Goal: Browse casually

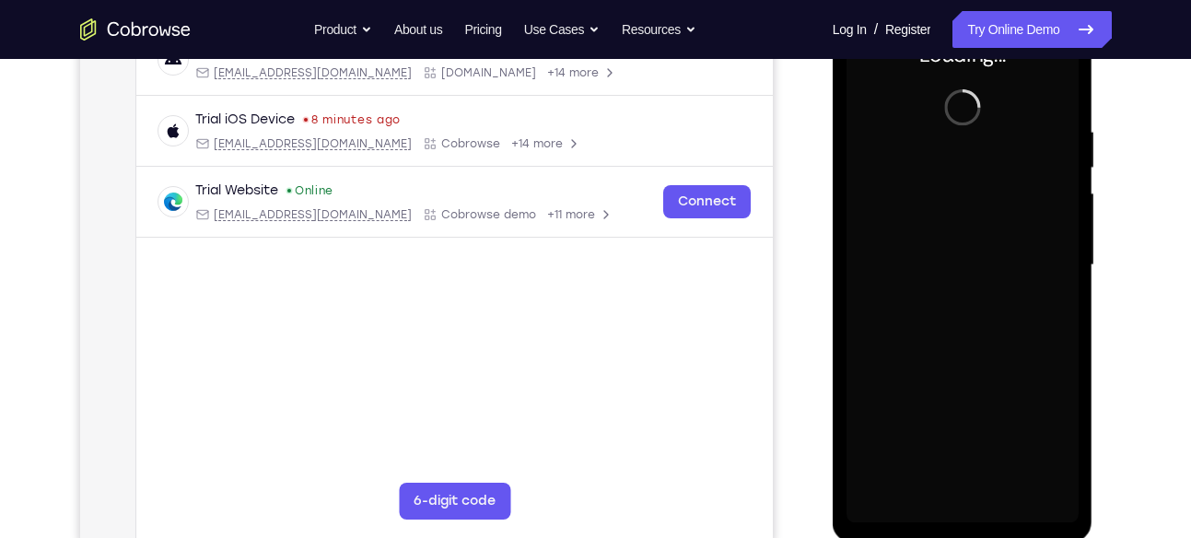
scroll to position [310, 0]
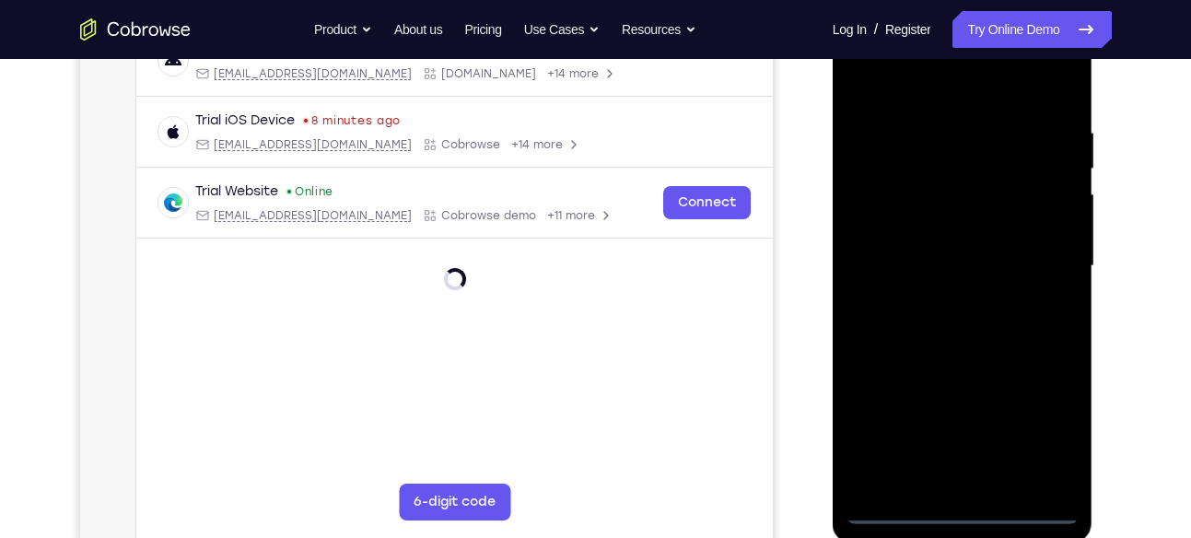
click at [988, 502] on div at bounding box center [963, 266] width 232 height 516
click at [974, 502] on div at bounding box center [963, 266] width 232 height 516
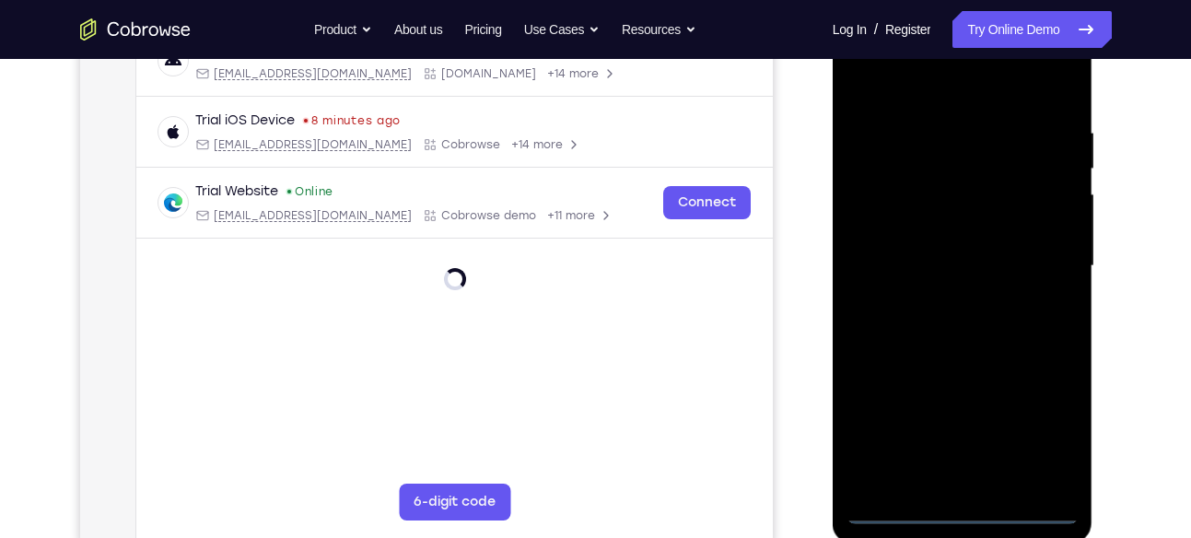
click at [960, 519] on div at bounding box center [963, 266] width 232 height 516
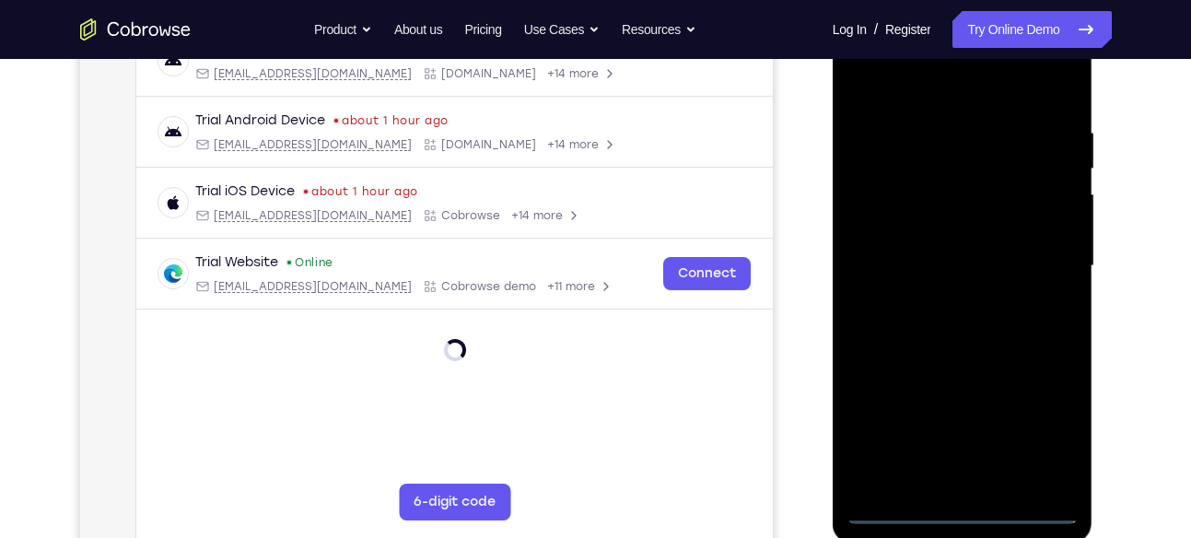
click at [960, 519] on div at bounding box center [963, 266] width 232 height 516
click at [961, 511] on div at bounding box center [963, 266] width 232 height 516
click at [1046, 412] on div at bounding box center [963, 266] width 232 height 516
click at [1048, 439] on div at bounding box center [963, 266] width 232 height 516
click at [1037, 414] on div at bounding box center [963, 266] width 232 height 516
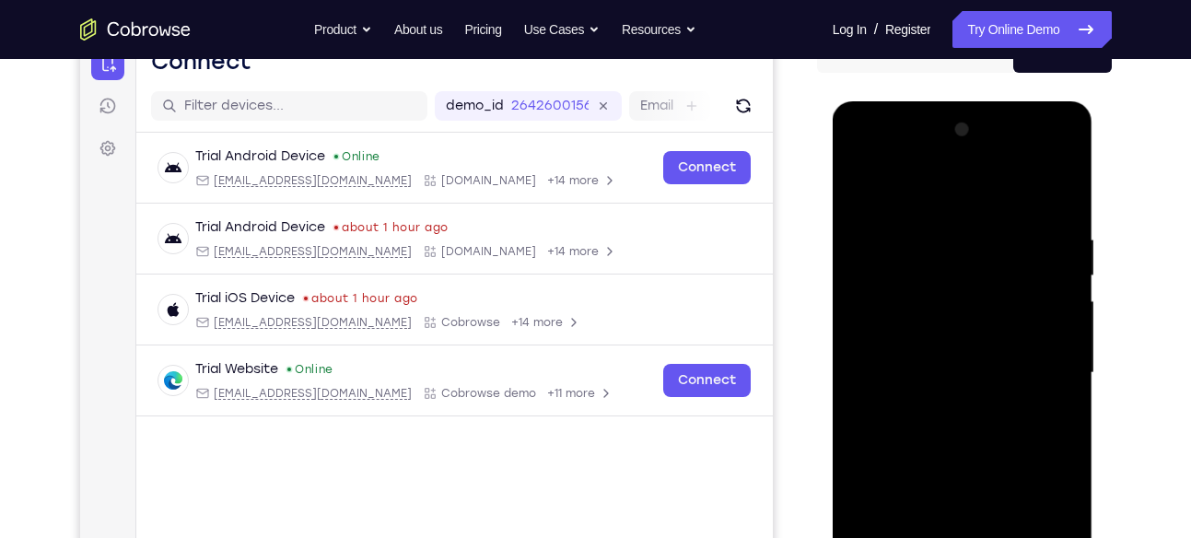
scroll to position [203, 0]
click at [885, 156] on div at bounding box center [963, 374] width 232 height 516
click at [875, 163] on div at bounding box center [963, 374] width 232 height 516
click at [885, 336] on div at bounding box center [963, 374] width 232 height 516
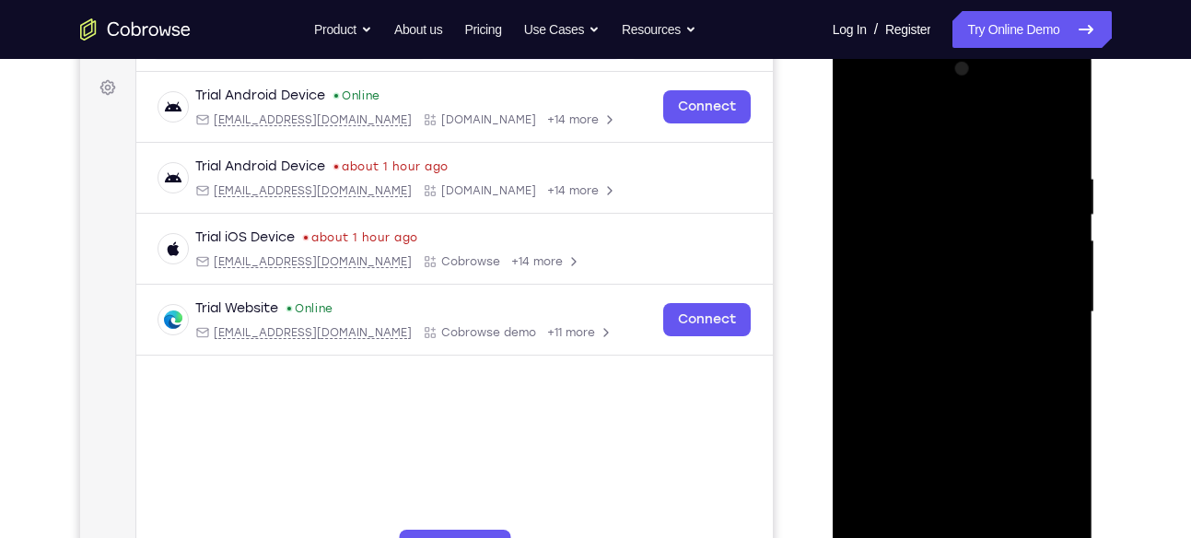
click at [880, 264] on div at bounding box center [963, 312] width 232 height 516
click at [989, 303] on div at bounding box center [963, 312] width 232 height 516
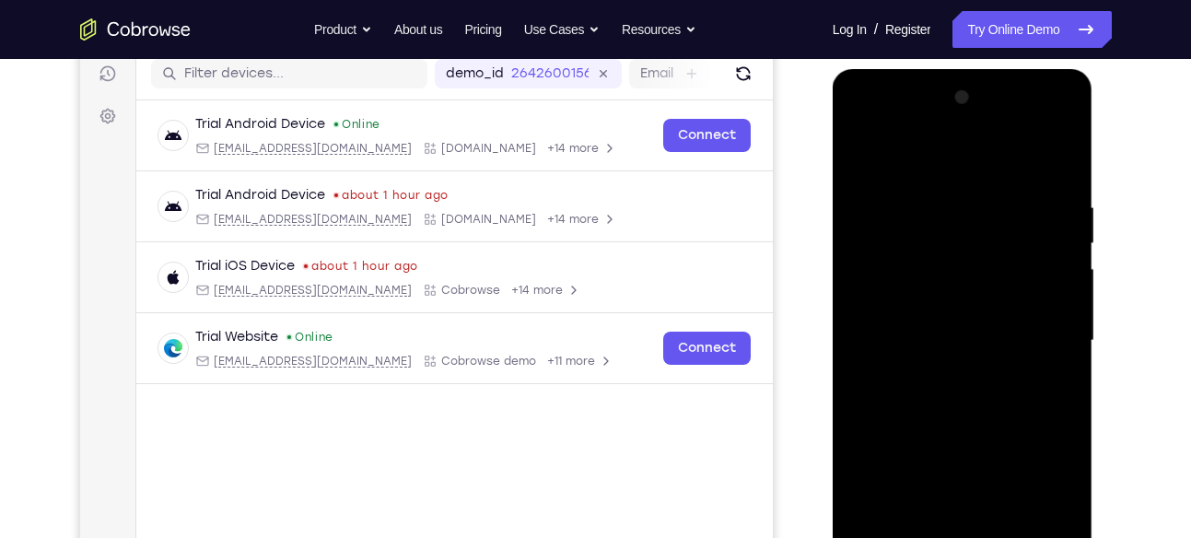
scroll to position [223, 0]
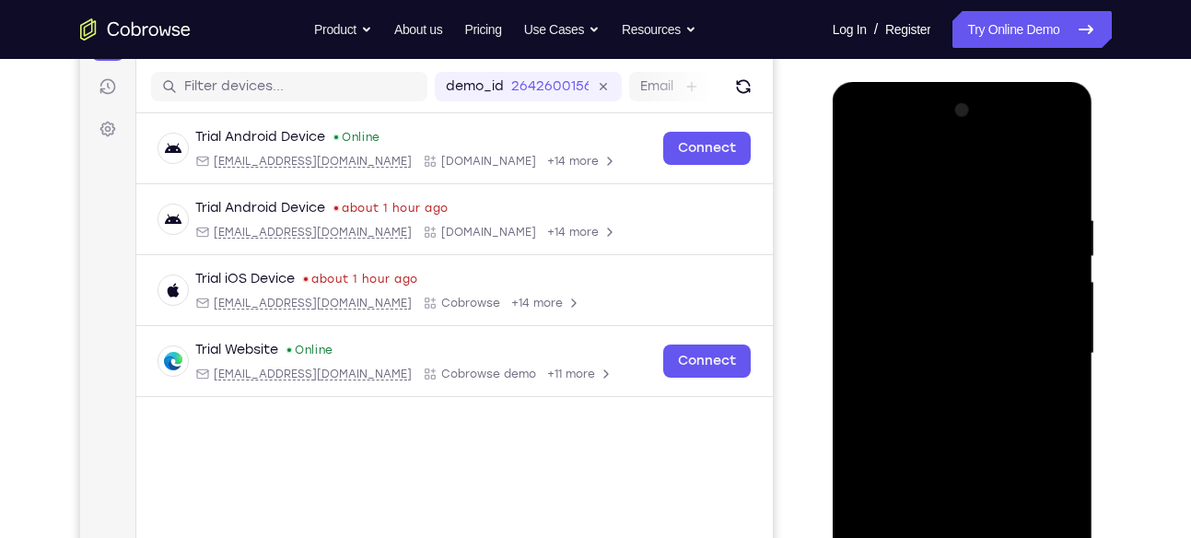
click at [952, 337] on div at bounding box center [963, 354] width 232 height 516
drag, startPoint x: 955, startPoint y: 354, endPoint x: 959, endPoint y: 368, distance: 14.6
click at [959, 368] on div at bounding box center [963, 354] width 232 height 516
click at [966, 422] on div at bounding box center [963, 354] width 232 height 516
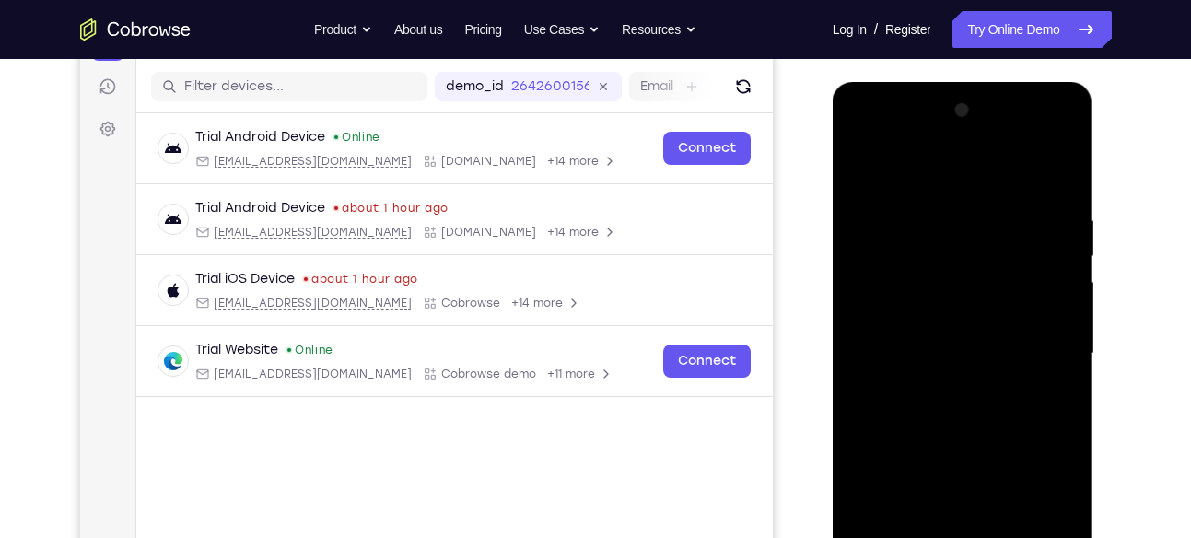
click at [981, 406] on div at bounding box center [963, 354] width 232 height 516
click at [968, 377] on div at bounding box center [963, 354] width 232 height 516
click at [948, 388] on div at bounding box center [963, 354] width 232 height 516
click at [956, 397] on div at bounding box center [963, 354] width 232 height 516
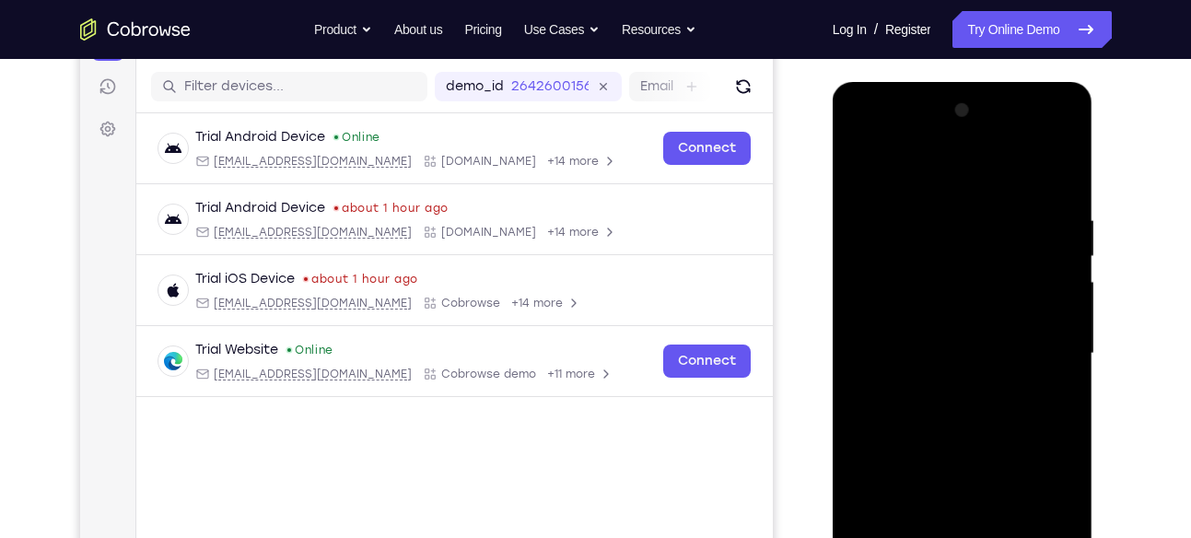
click at [983, 368] on div at bounding box center [963, 354] width 232 height 516
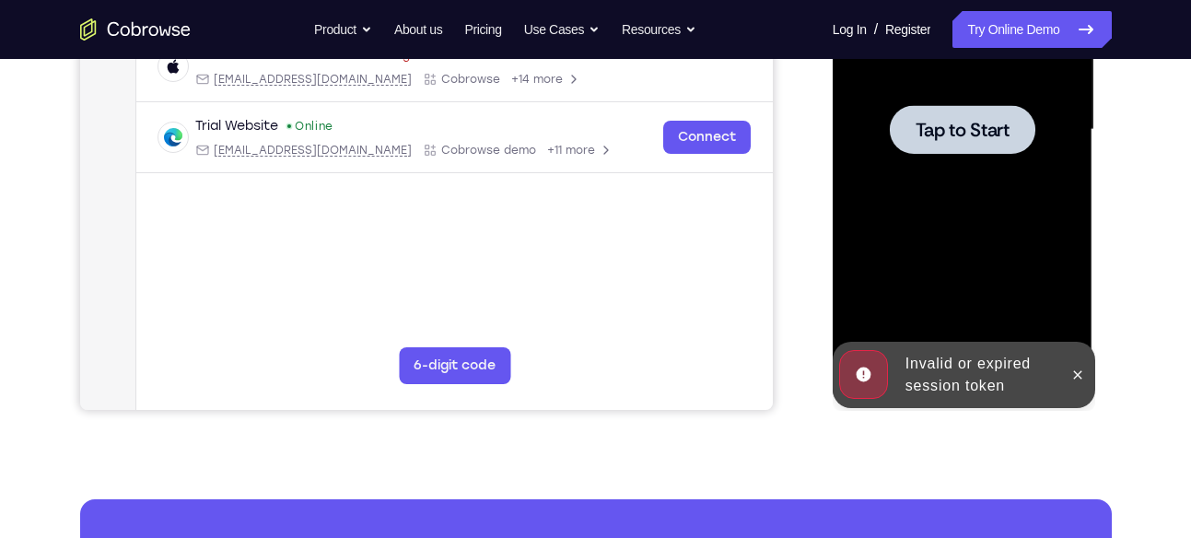
scroll to position [451, 0]
